Goal: Task Accomplishment & Management: Manage account settings

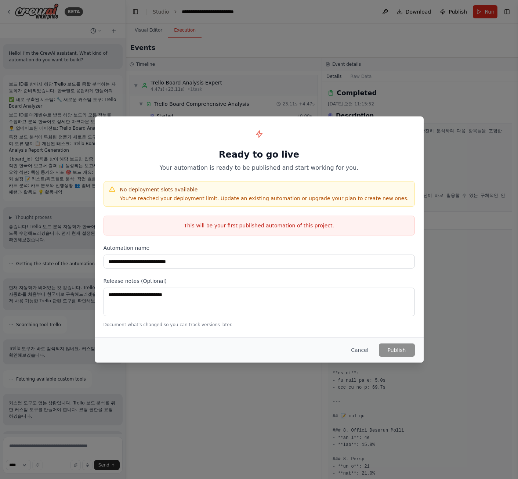
scroll to position [545, 0]
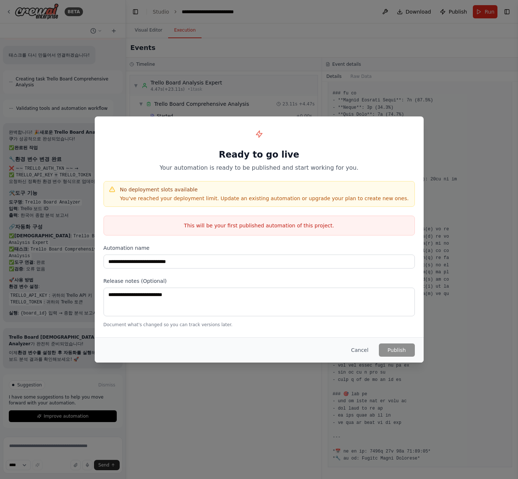
click at [211, 205] on div "No deployment slots available You've reached your deployment limit. Update an e…" at bounding box center [260, 194] width 312 height 26
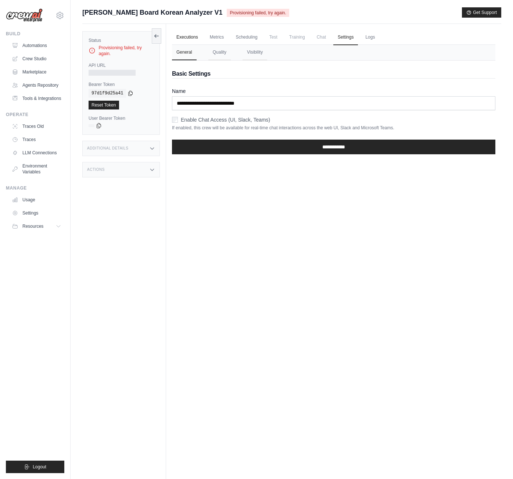
click at [192, 39] on link "Executions" at bounding box center [187, 37] width 30 height 15
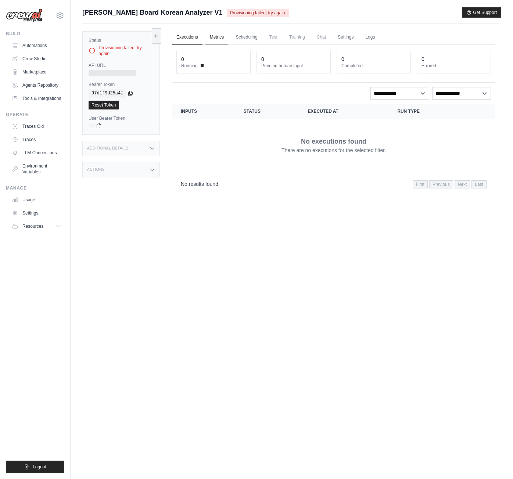
click at [212, 40] on link "Metrics" at bounding box center [216, 37] width 23 height 15
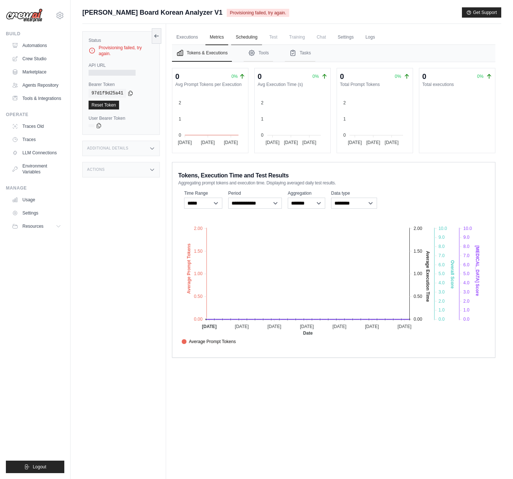
click at [252, 39] on link "Scheduling" at bounding box center [246, 37] width 30 height 15
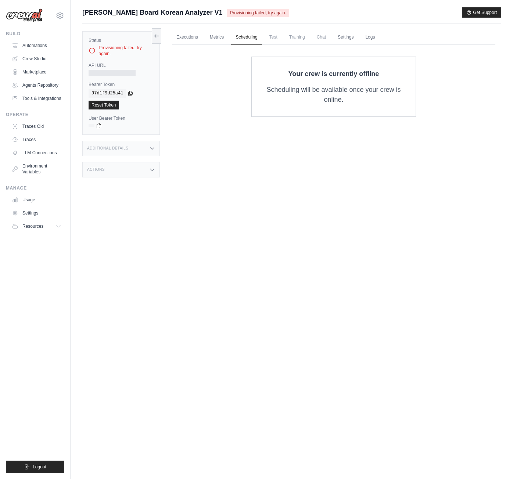
click at [273, 41] on span "Test" at bounding box center [273, 37] width 17 height 15
click at [147, 11] on span "Trello Board Korean Analyzer V1" at bounding box center [152, 12] width 140 height 10
click at [108, 46] on div "Provisioning failed, try again." at bounding box center [121, 51] width 65 height 12
click at [217, 42] on link "Metrics" at bounding box center [216, 37] width 23 height 15
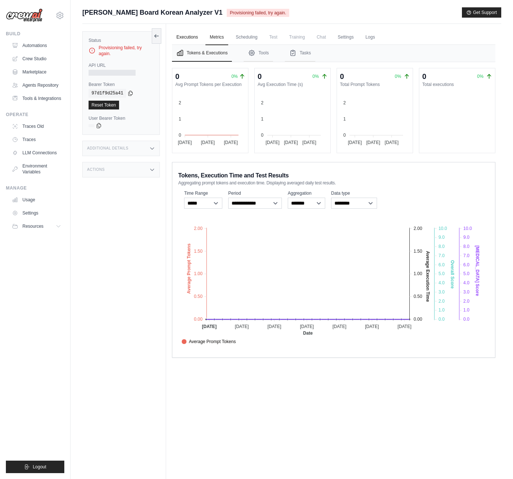
click at [200, 36] on link "Executions" at bounding box center [187, 37] width 30 height 15
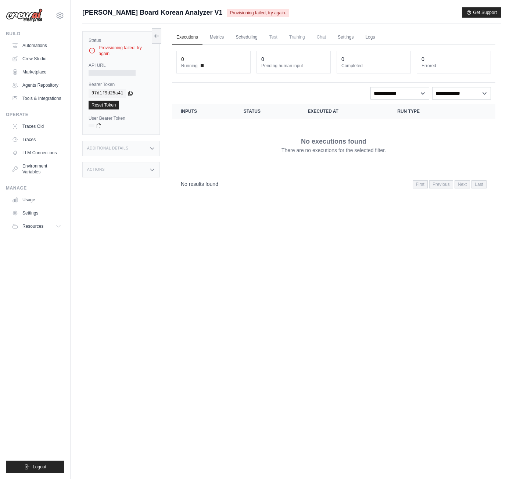
click at [274, 36] on span "Test" at bounding box center [273, 37] width 17 height 15
click at [281, 38] on span "Test" at bounding box center [273, 37] width 17 height 15
click at [306, 38] on span "Training" at bounding box center [297, 37] width 25 height 15
click at [157, 37] on icon at bounding box center [157, 36] width 6 height 6
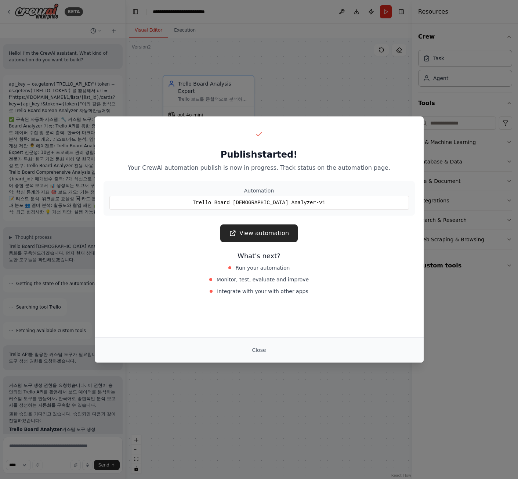
scroll to position [1033, 0]
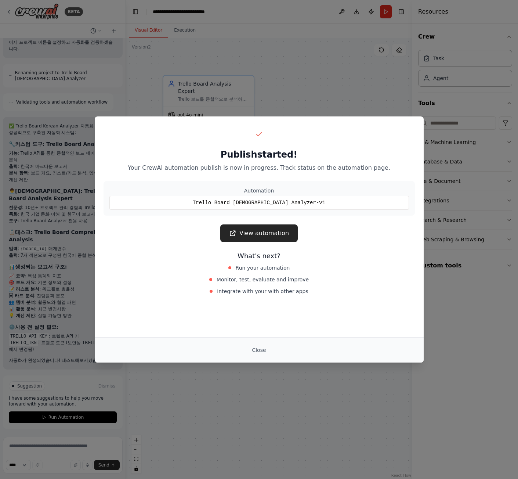
click at [265, 229] on link "View automation" at bounding box center [259, 234] width 78 height 18
click at [371, 60] on div "Publish started! Your CrewAI automation publish is now in progress. Track statu…" at bounding box center [259, 239] width 518 height 479
click at [256, 353] on button "Close" at bounding box center [259, 350] width 26 height 13
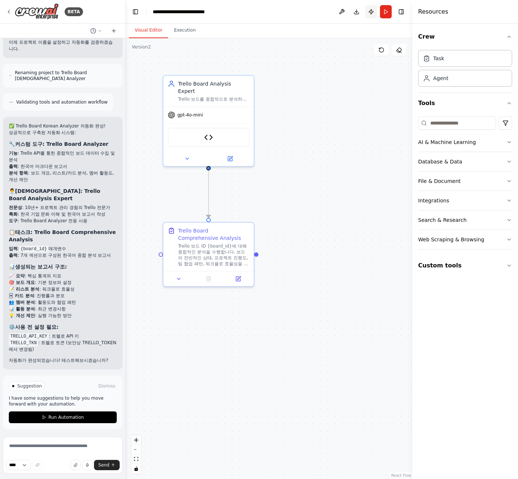
click at [370, 17] on button "Publish" at bounding box center [372, 11] width 12 height 13
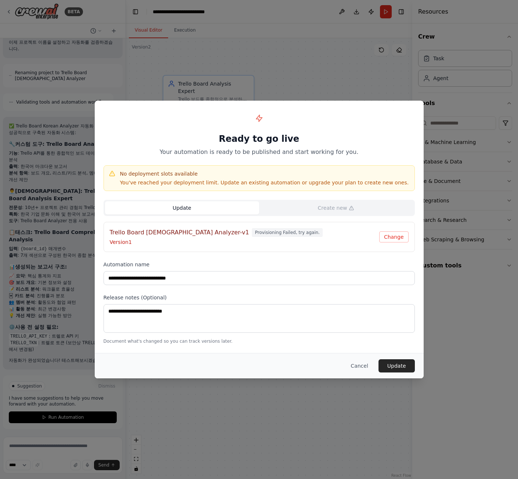
click at [150, 239] on p "Version 1" at bounding box center [245, 241] width 270 height 7
click at [150, 234] on h4 "Trello Board [DEMOGRAPHIC_DATA] Analyzer-v1" at bounding box center [180, 232] width 140 height 9
click at [144, 240] on p "Version 1" at bounding box center [245, 241] width 270 height 7
click at [329, 69] on div "**********" at bounding box center [259, 239] width 518 height 479
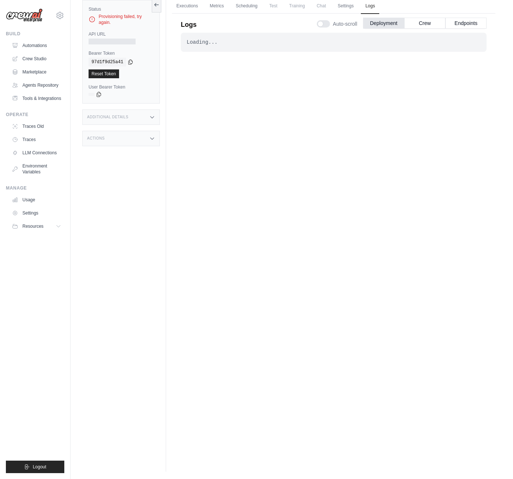
click at [286, 46] on div "Loading... . . . Failed" at bounding box center [334, 42] width 306 height 19
click at [195, 42] on div "Loading..." at bounding box center [334, 42] width 294 height 7
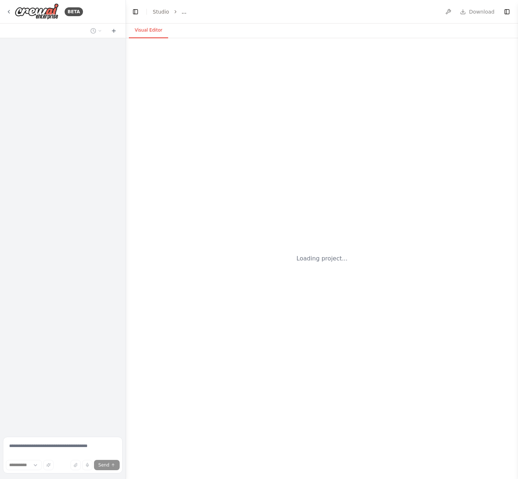
select select "****"
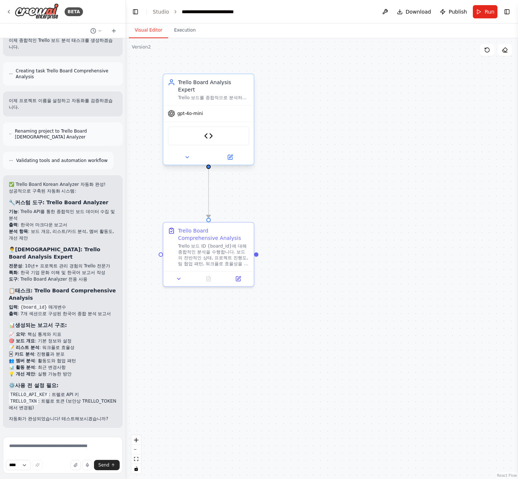
scroll to position [974, 0]
click at [510, 8] on button "Toggle Right Sidebar" at bounding box center [507, 12] width 10 height 10
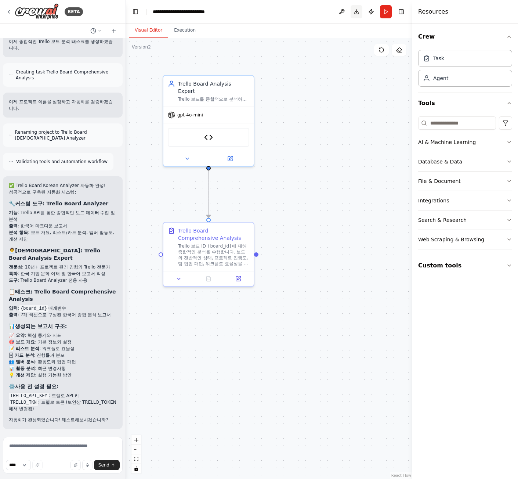
click at [403, 11] on button "Toggle Right Sidebar" at bounding box center [401, 12] width 10 height 10
